Goal: Book appointment/travel/reservation

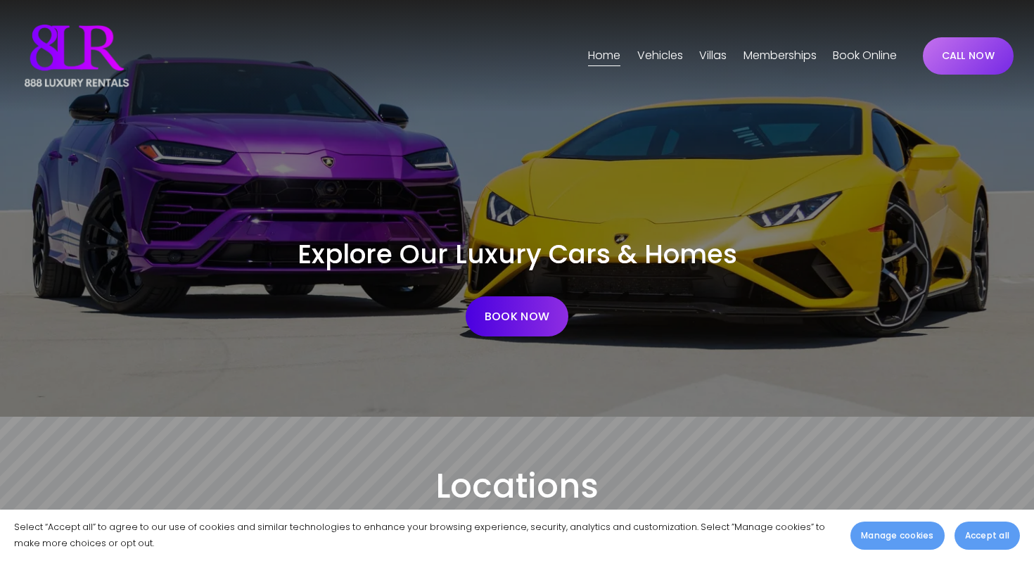
click at [0, 0] on span "[GEOGRAPHIC_DATA]" at bounding box center [0, 0] width 0 height 0
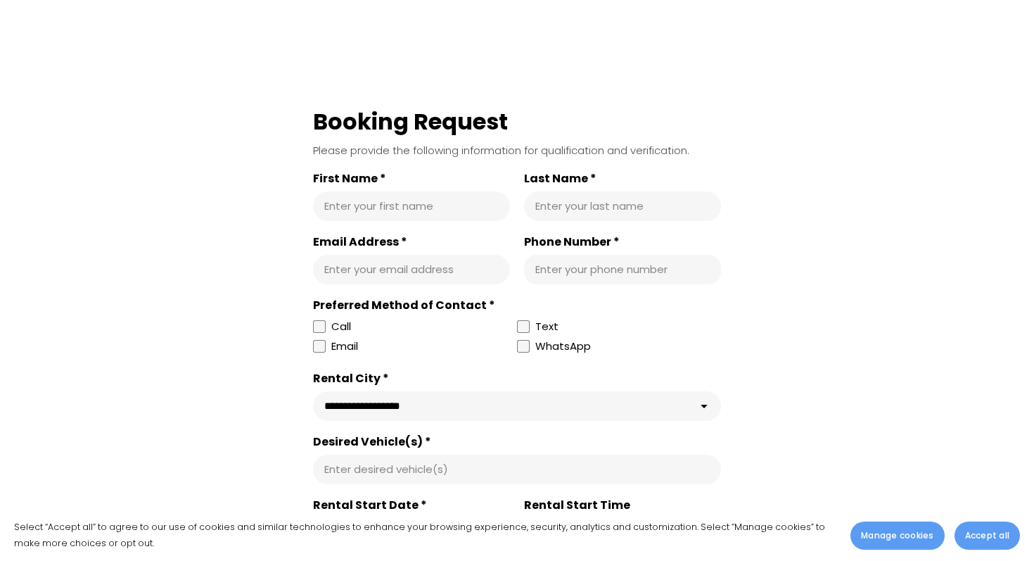
scroll to position [7140, 0]
